Goal: Browse casually

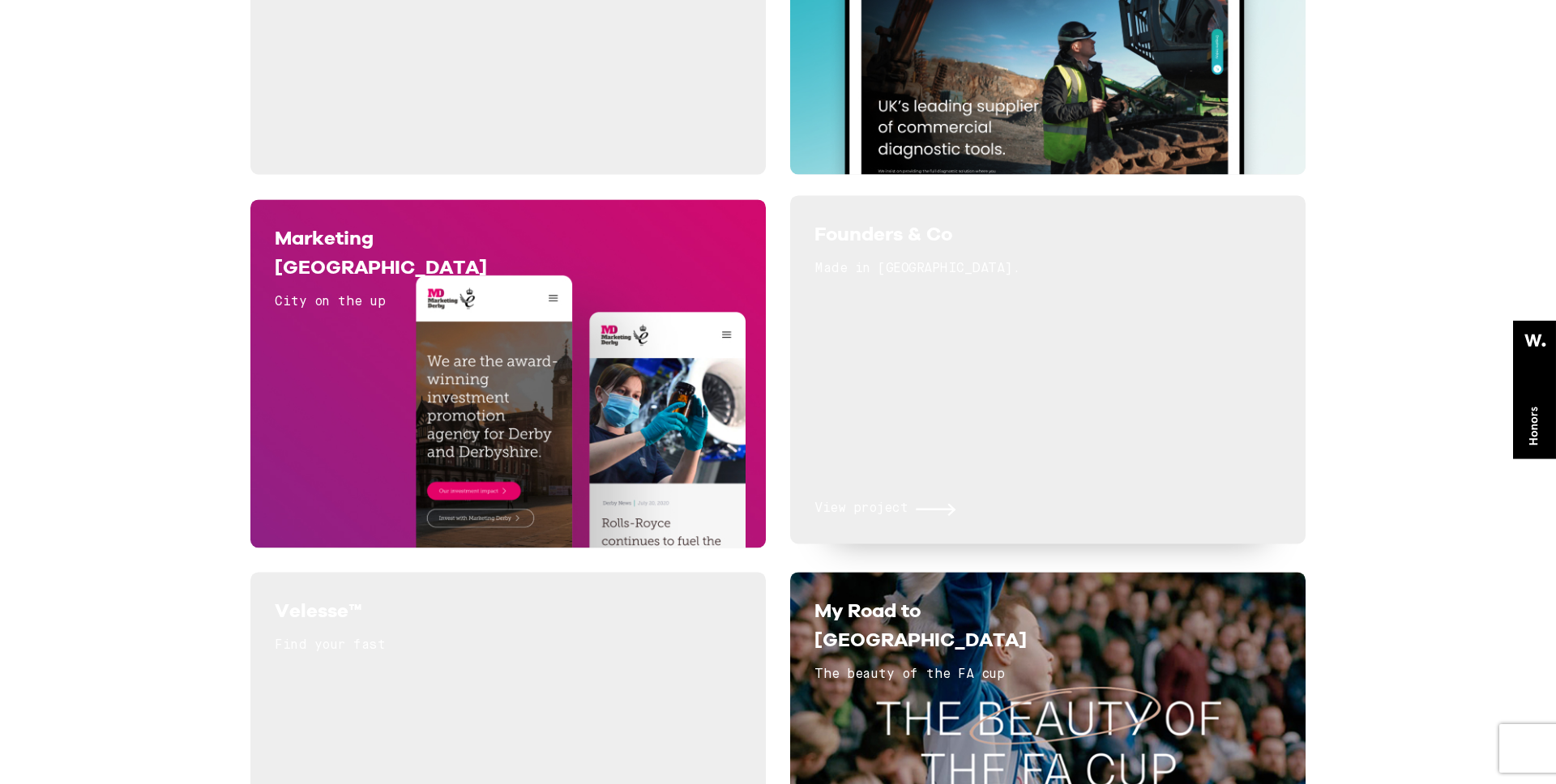
scroll to position [1602, 0]
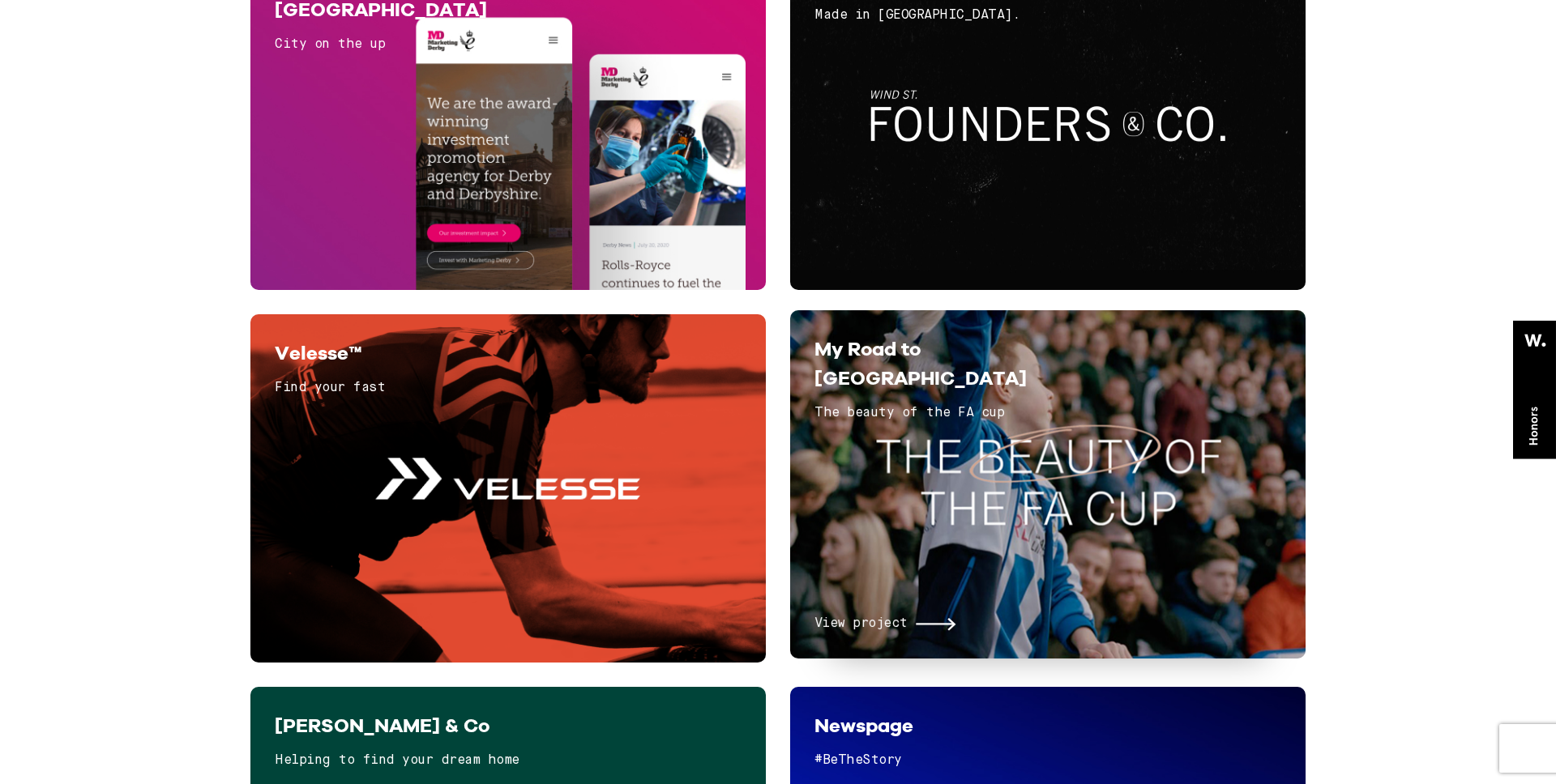
click at [931, 440] on div "View project" at bounding box center [1048, 537] width 467 height 195
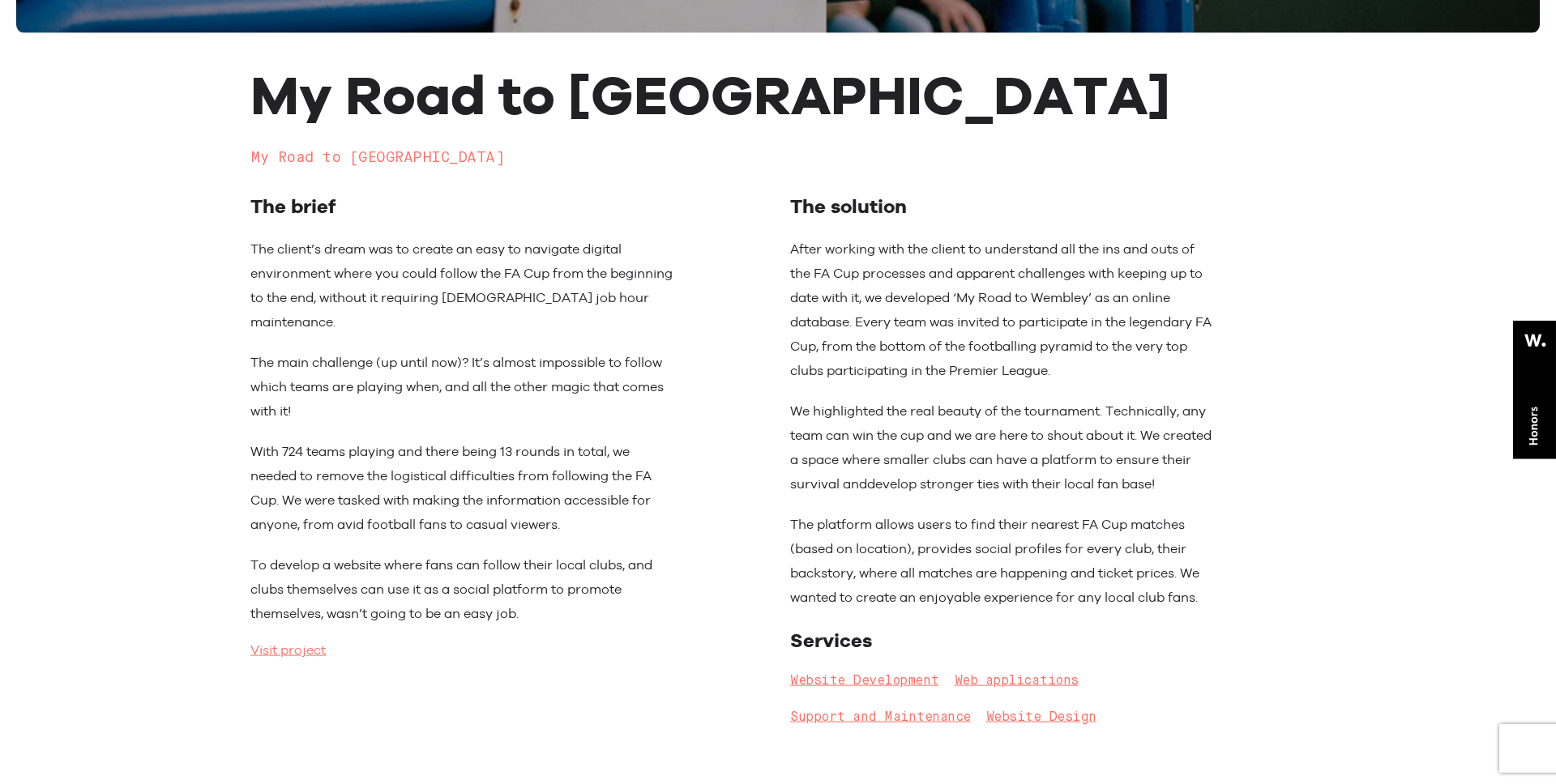
scroll to position [723, 0]
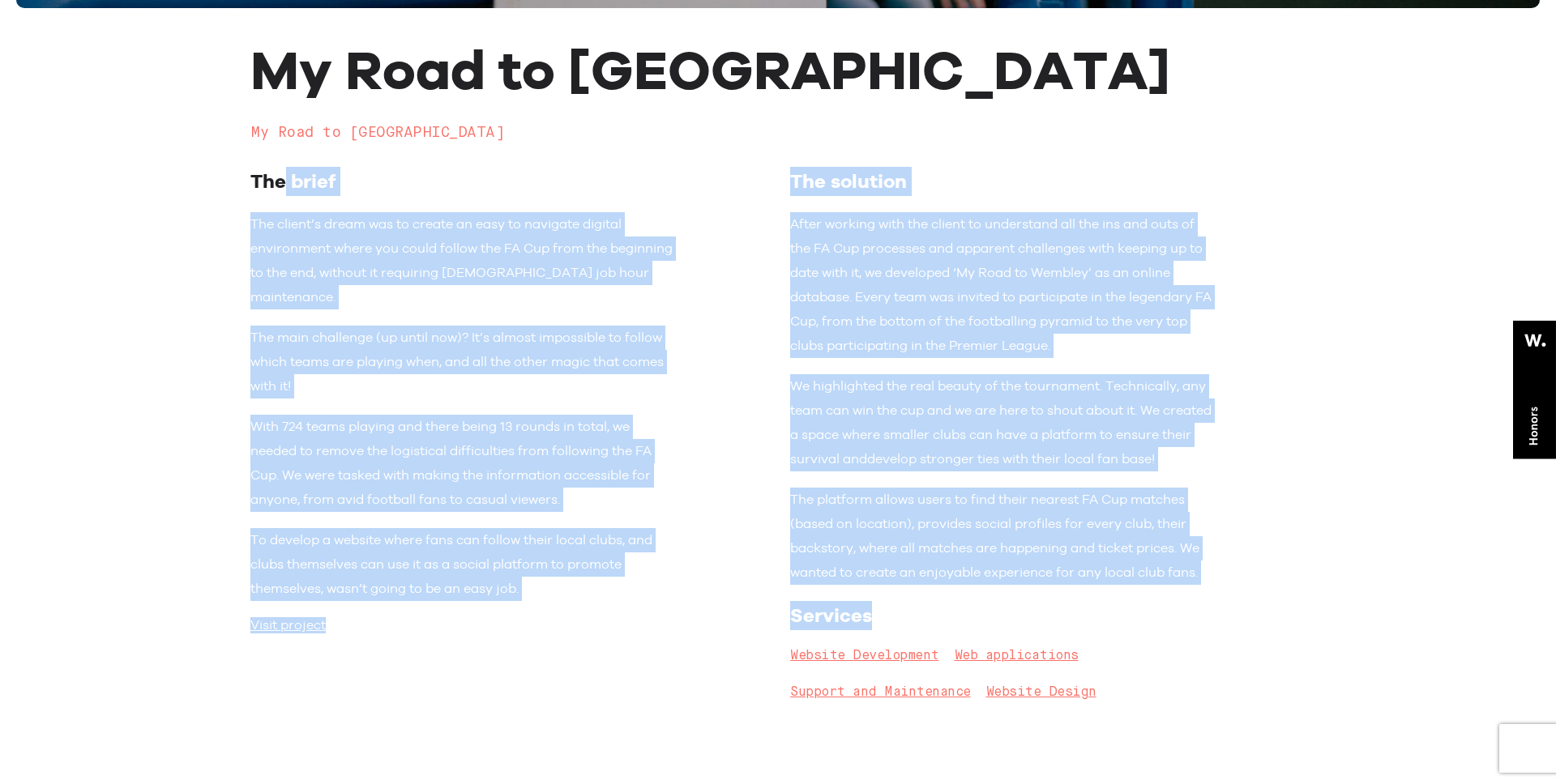
drag, startPoint x: 287, startPoint y: 168, endPoint x: 1172, endPoint y: 640, distance: 1003.0
click at [1172, 640] on div "My Road to [GEOGRAPHIC_DATA] My Road to [GEOGRAPHIC_DATA] The brief The client’…" at bounding box center [778, 380] width 1080 height 680
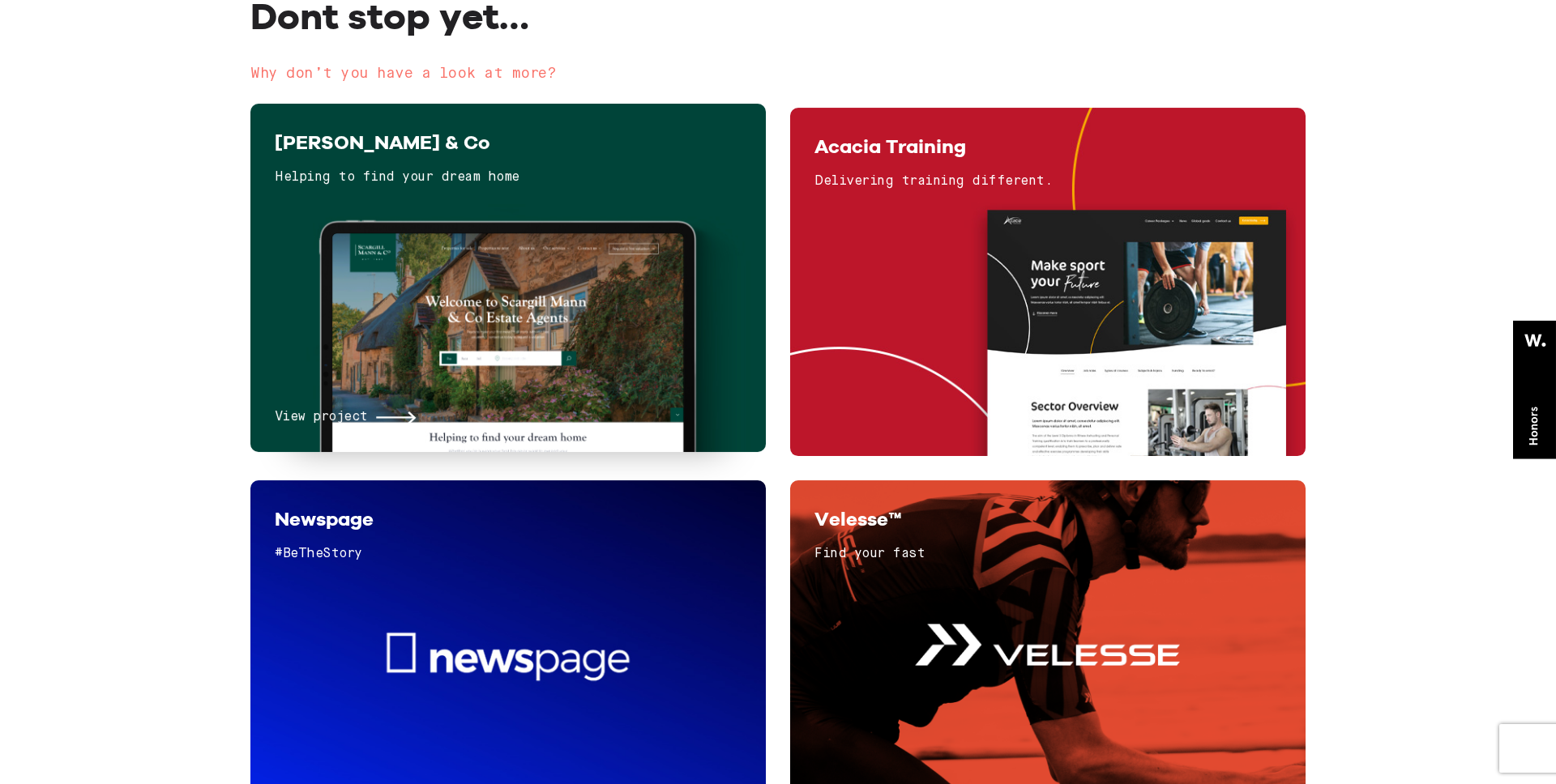
scroll to position [7203, 0]
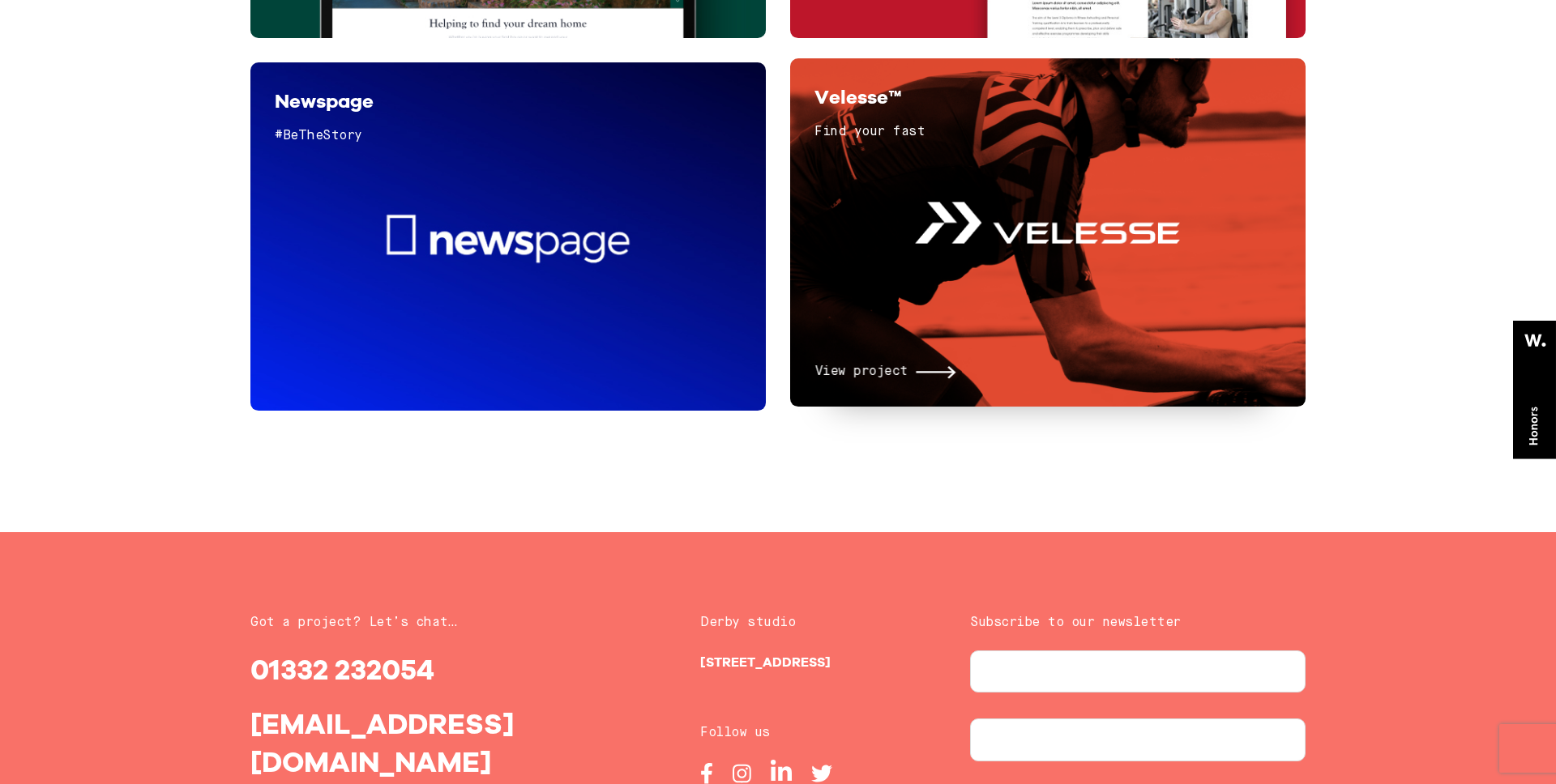
click at [1018, 279] on div "View project" at bounding box center [1048, 270] width 467 height 224
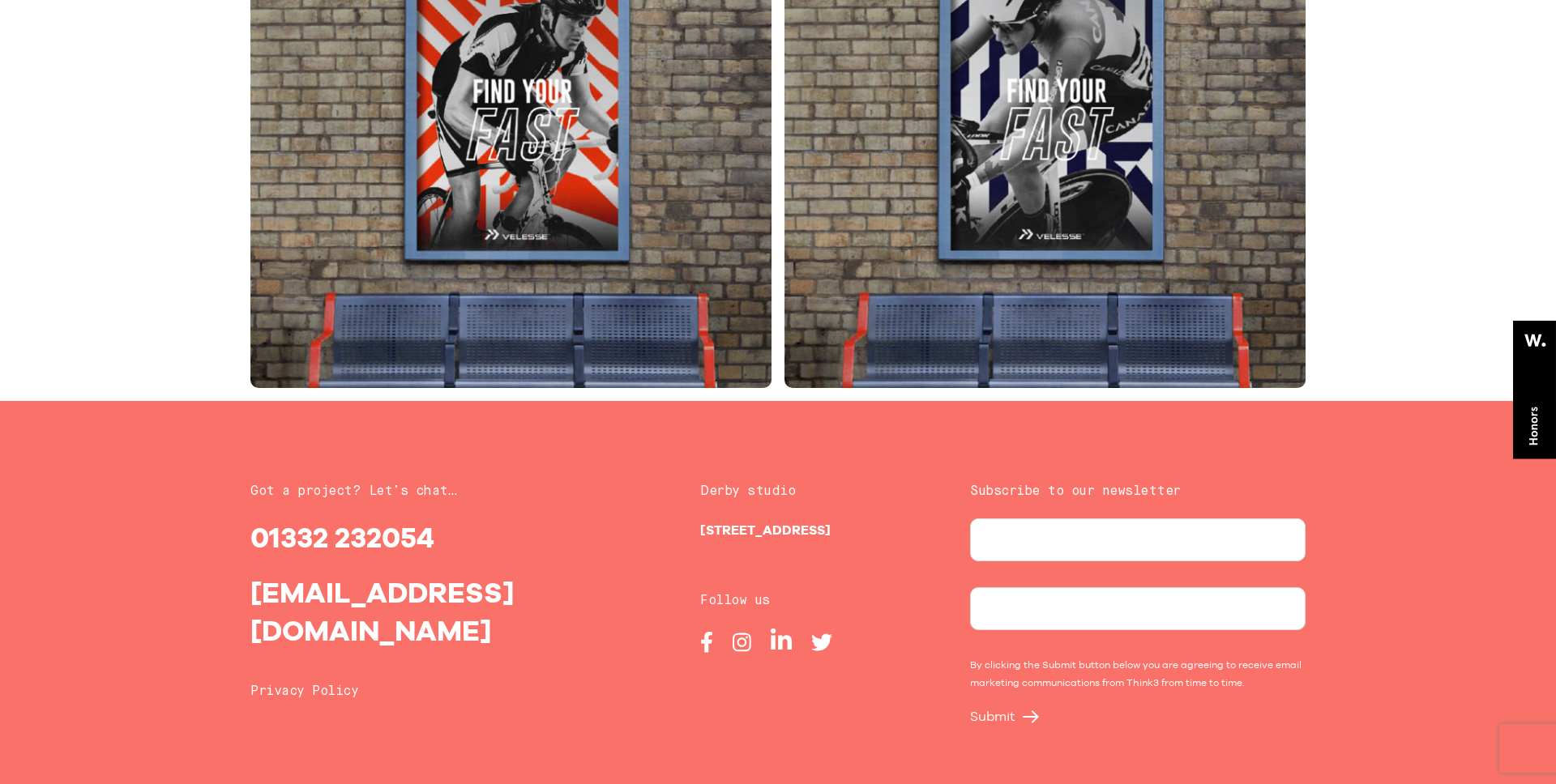
scroll to position [5083, 0]
